Goal: Task Accomplishment & Management: Manage account settings

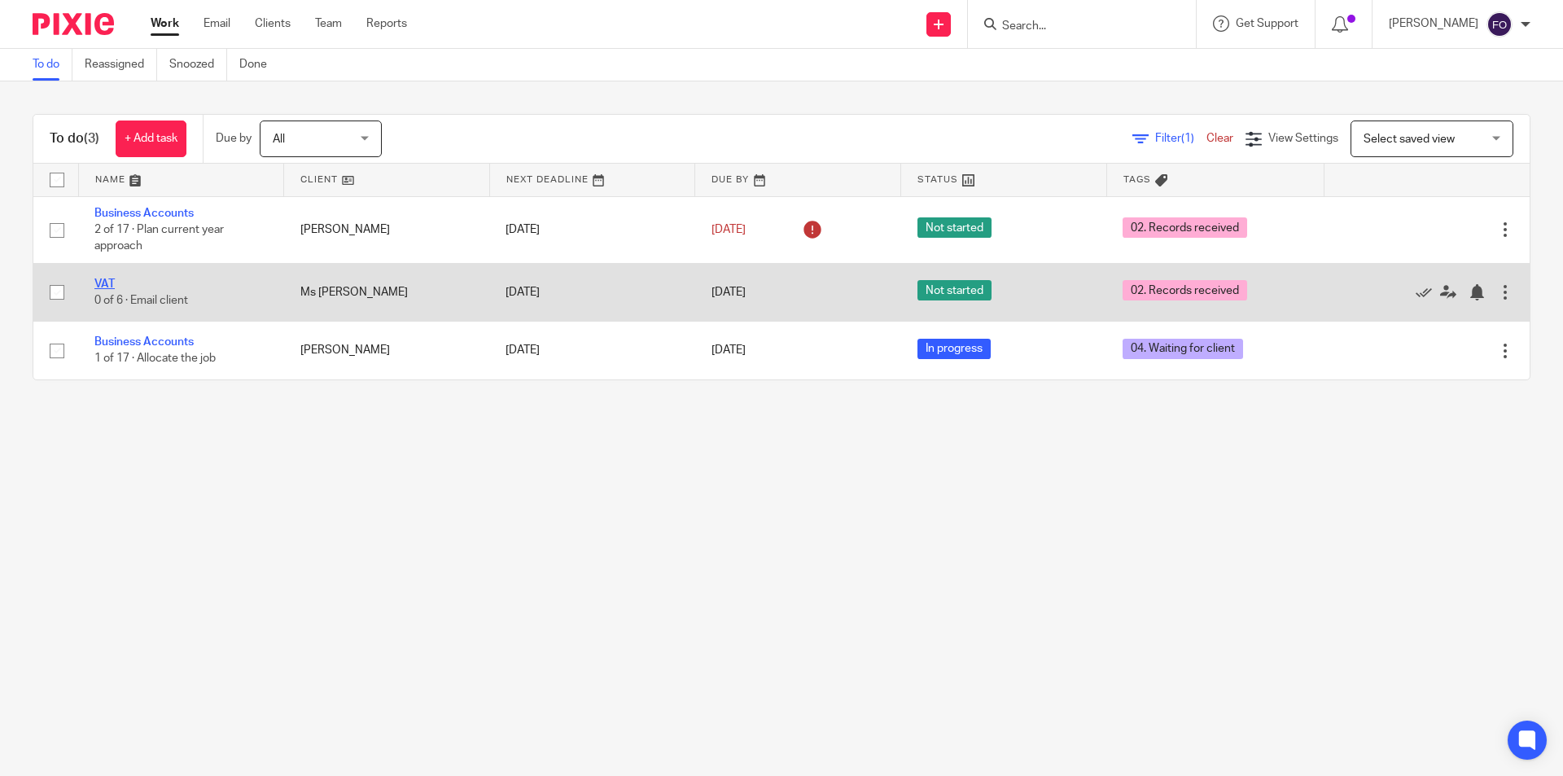
click at [103, 288] on link "VAT" at bounding box center [104, 283] width 20 height 11
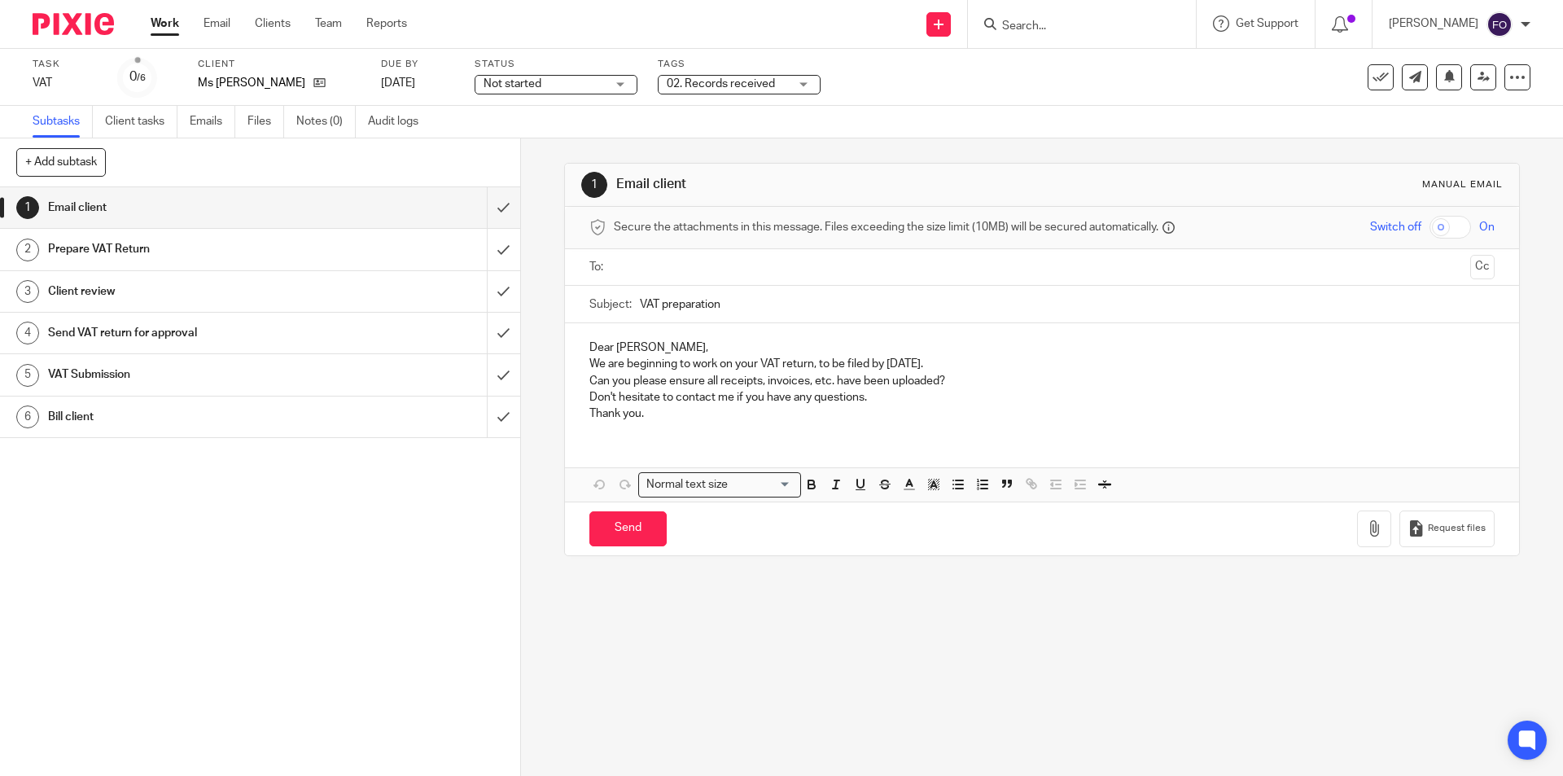
click at [780, 76] on span "02. Records received" at bounding box center [728, 84] width 122 height 17
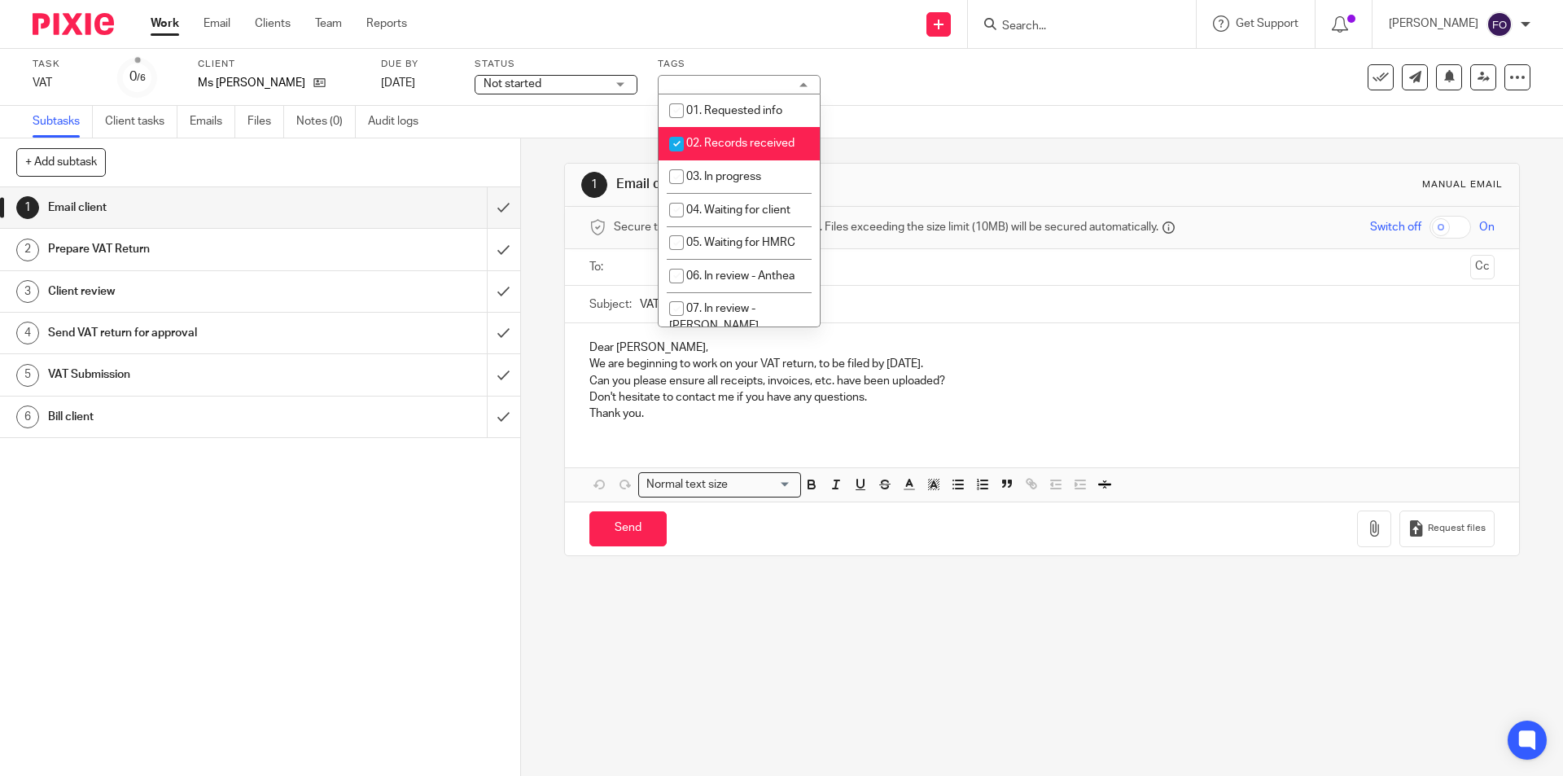
click at [717, 144] on span "02. Records received" at bounding box center [740, 143] width 108 height 11
click at [748, 155] on li "02. Records received" at bounding box center [738, 143] width 161 height 33
click at [746, 155] on li "02. Records received" at bounding box center [738, 143] width 161 height 33
checkbox input "false"
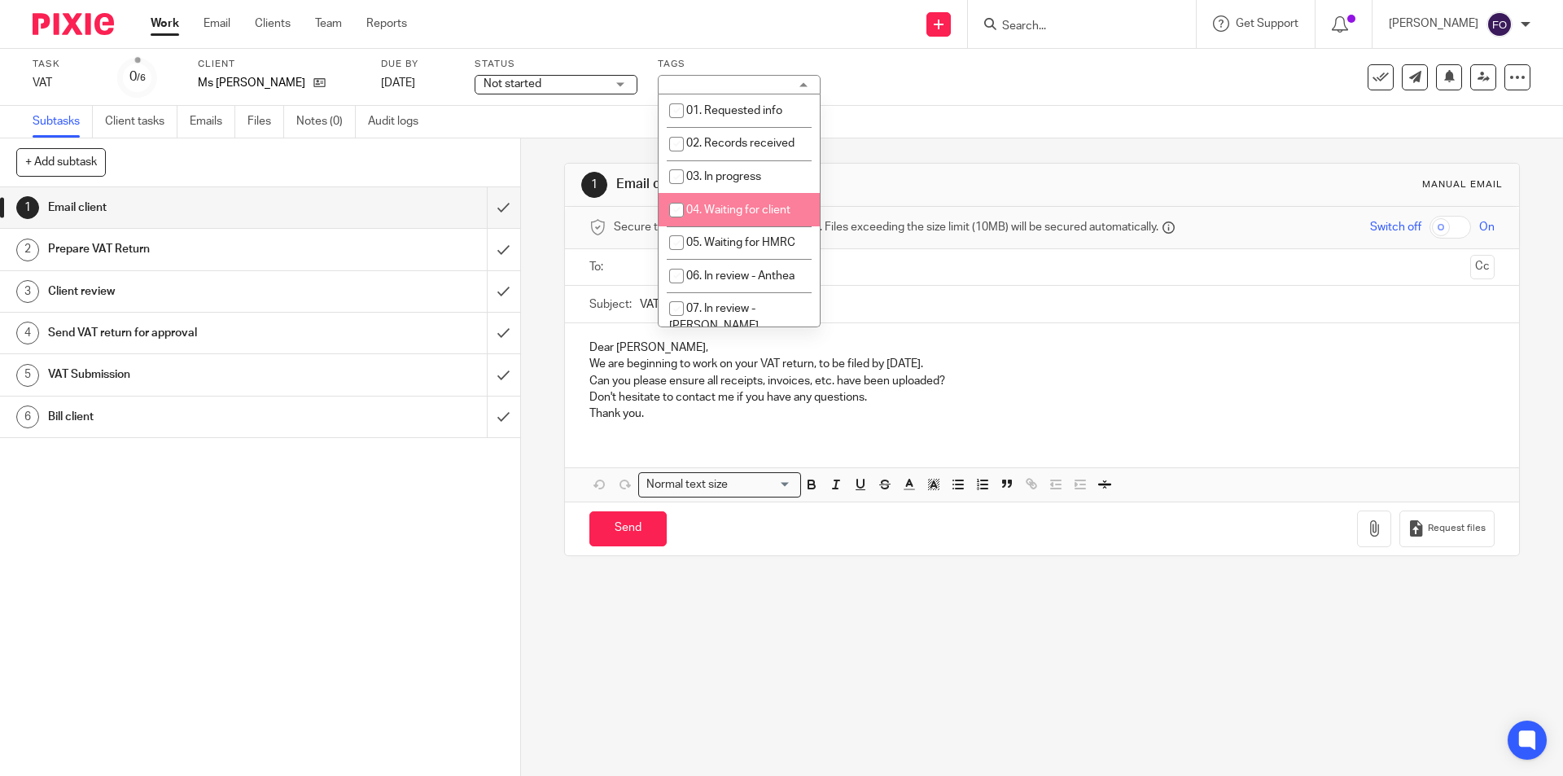
scroll to position [81, 0]
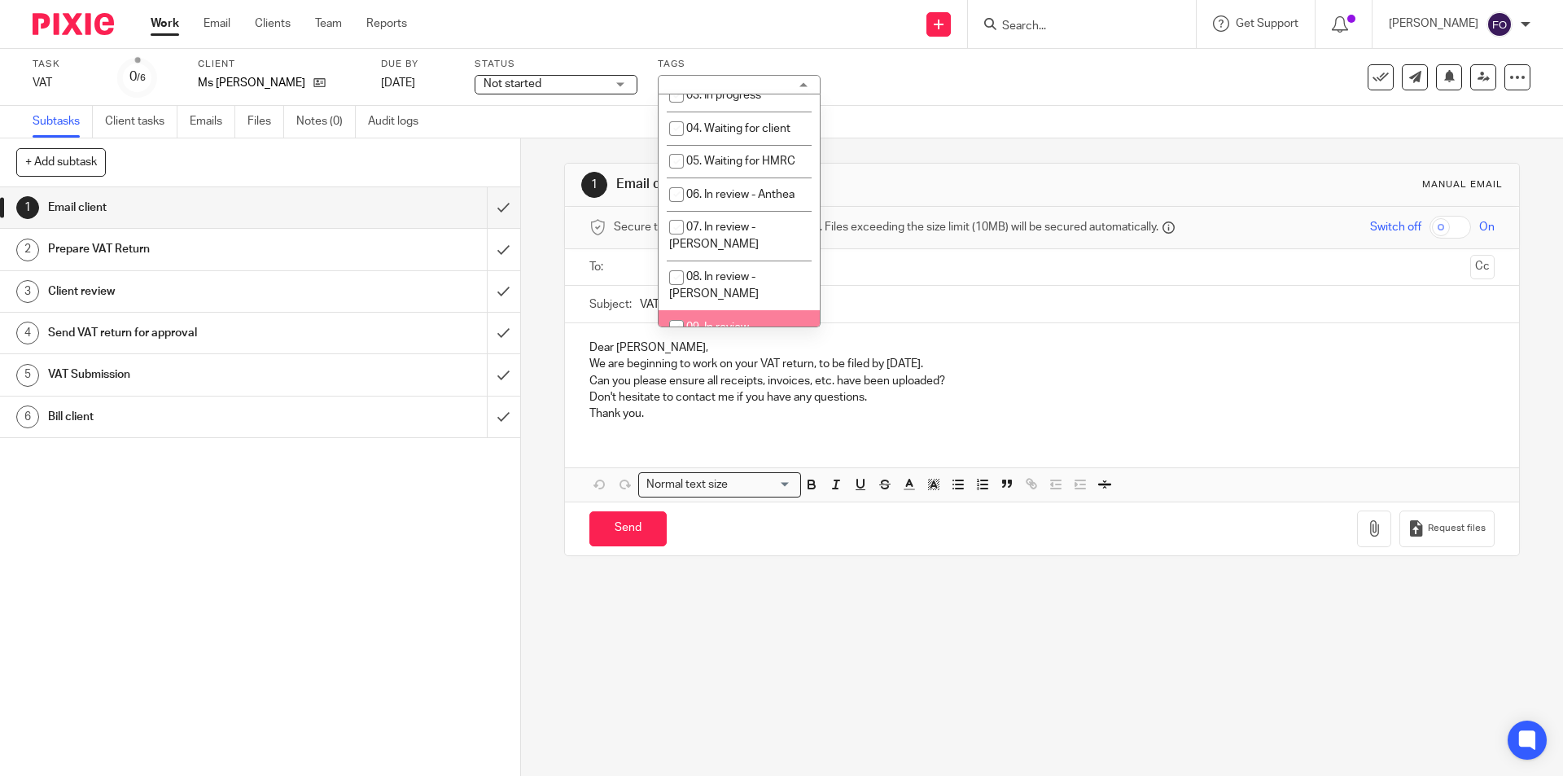
click at [767, 310] on li "09. In review - [PERSON_NAME]" at bounding box center [738, 335] width 161 height 50
checkbox input "true"
click at [988, 98] on div "Task VAT Save VAT 0 /6 Client Ms S [PERSON_NAME] Due by [DATE] Status Not start…" at bounding box center [781, 77] width 1563 height 57
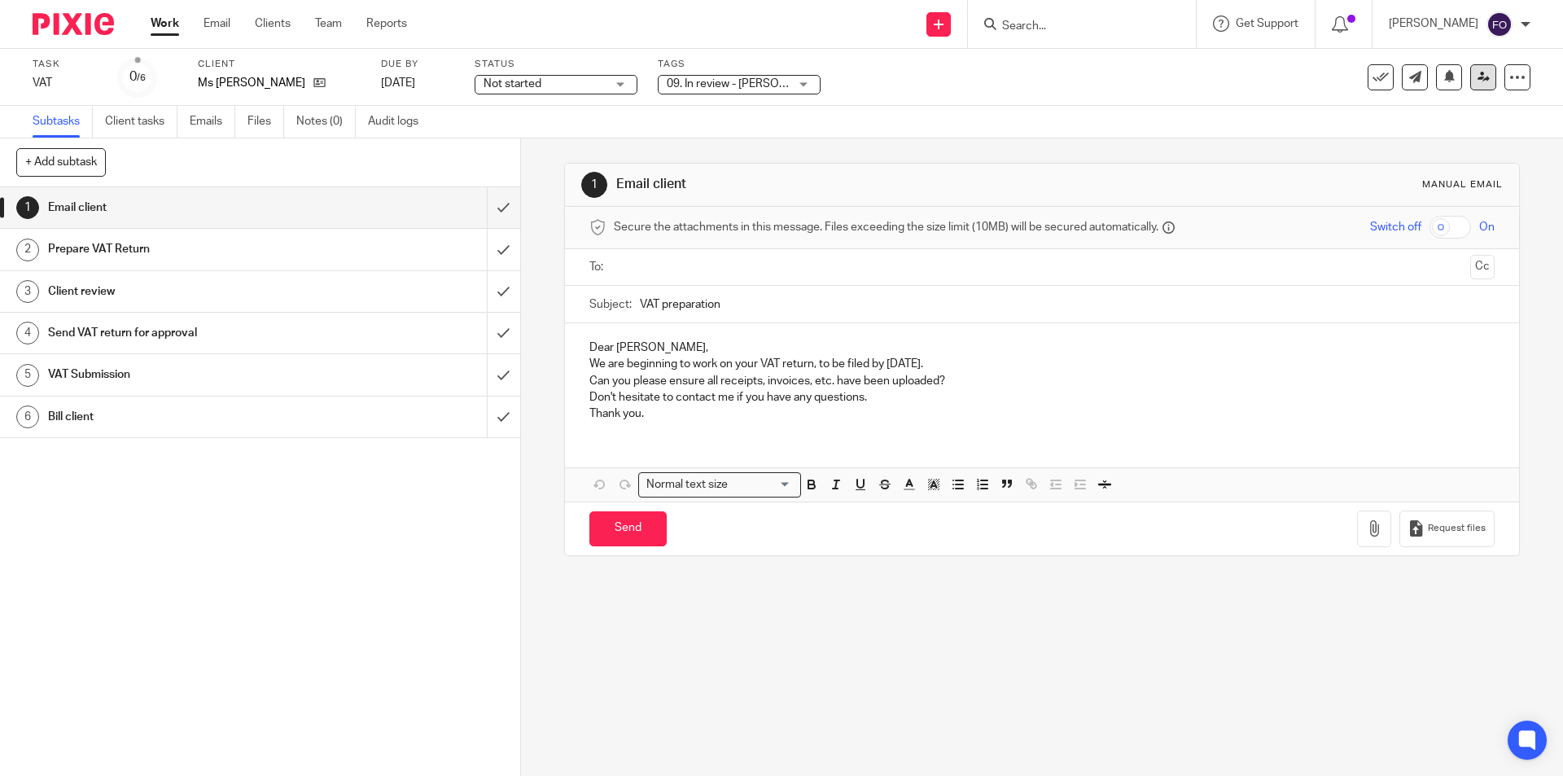
click at [1477, 77] on icon at bounding box center [1483, 77] width 12 height 12
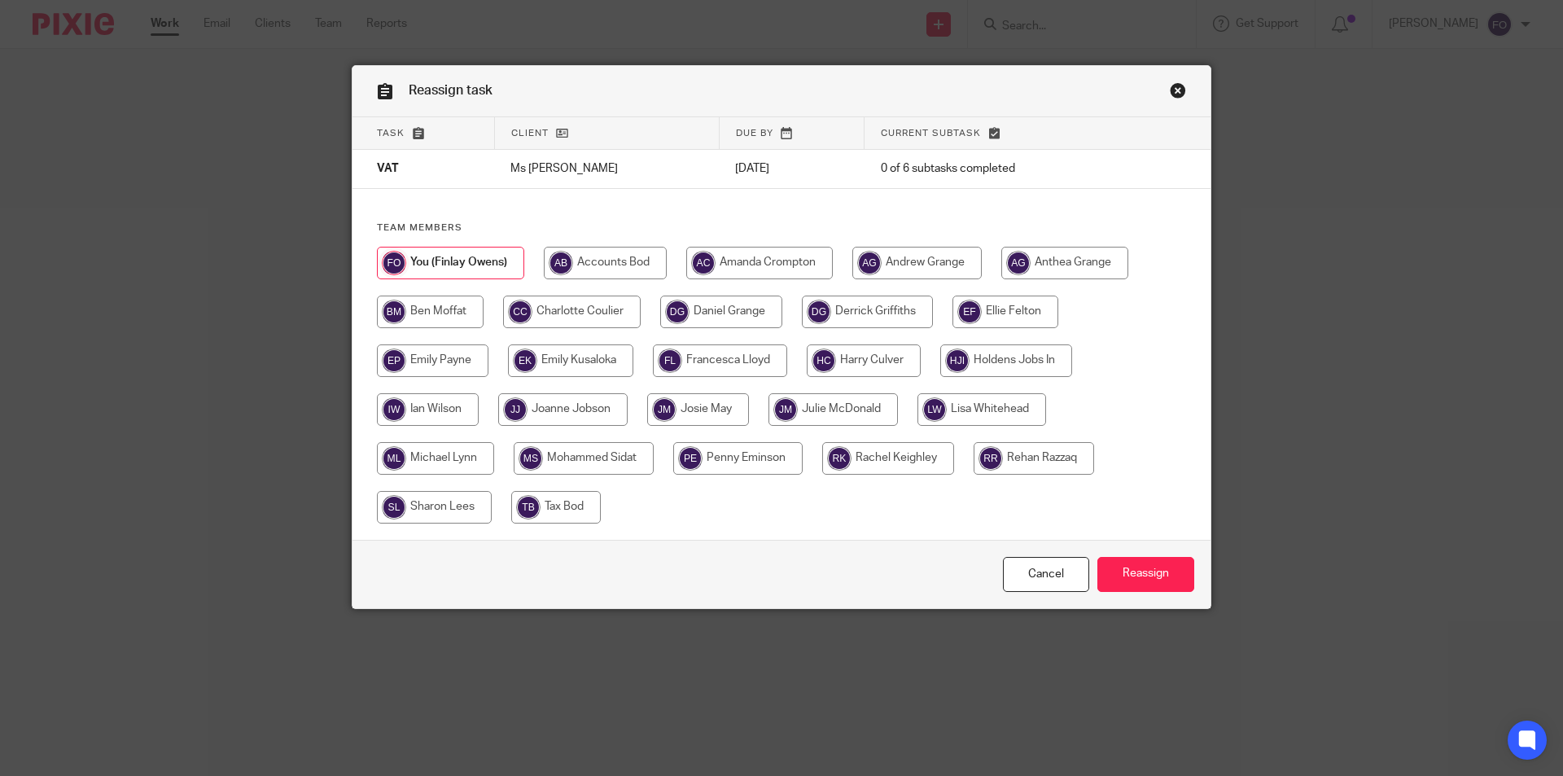
click at [818, 260] on input "radio" at bounding box center [759, 263] width 146 height 33
radio input "true"
click at [1143, 560] on input "Reassign" at bounding box center [1145, 574] width 97 height 35
